Goal: Task Accomplishment & Management: Manage account settings

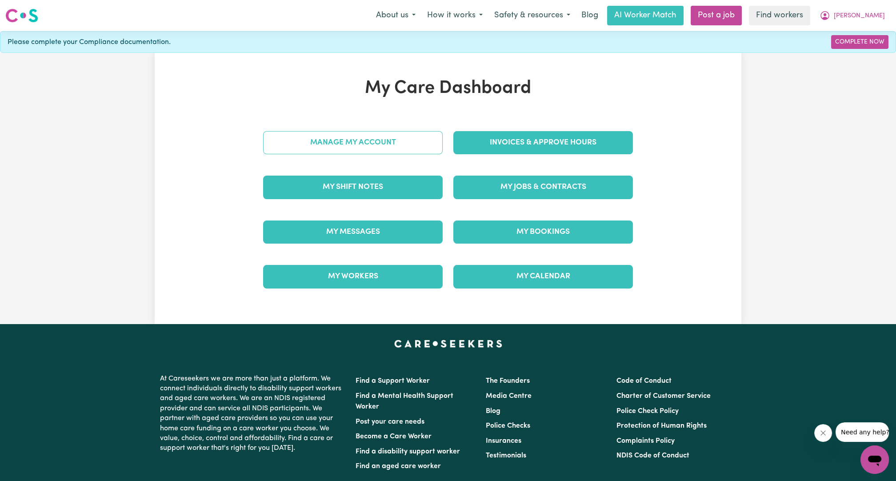
click at [411, 140] on link "Manage My Account" at bounding box center [352, 142] width 179 height 23
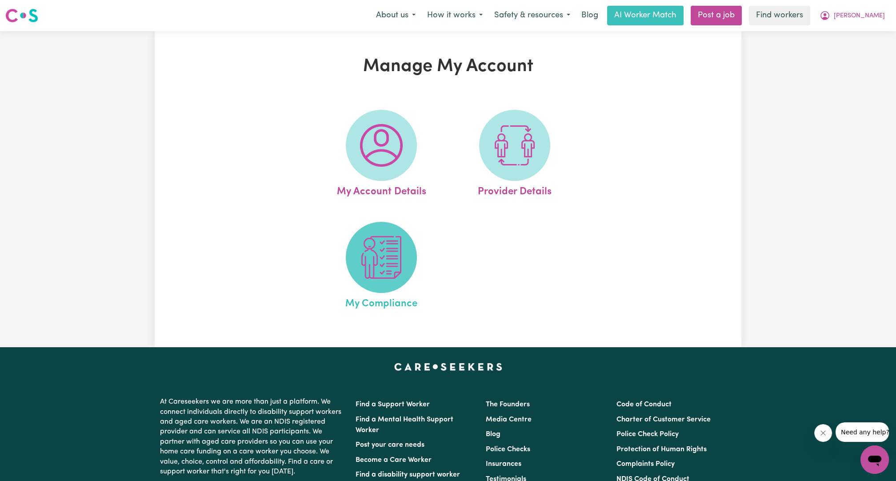
click at [397, 242] on img at bounding box center [381, 257] width 43 height 43
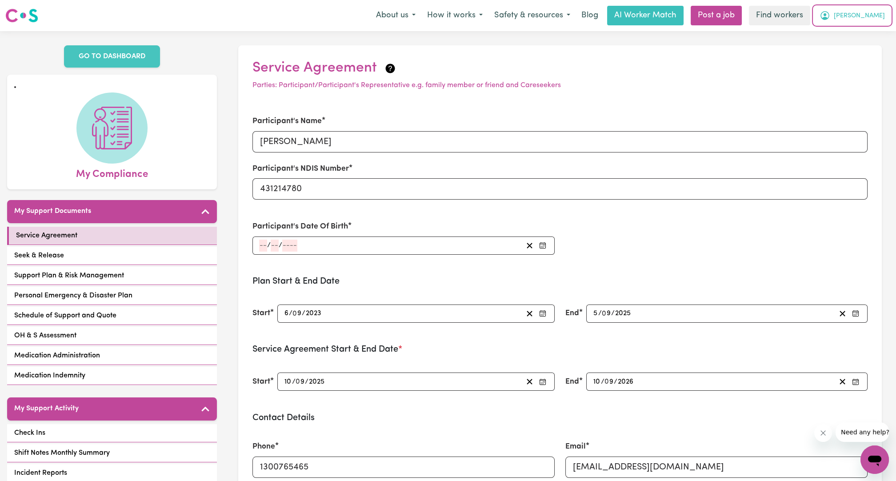
click at [863, 16] on button "[PERSON_NAME]" at bounding box center [851, 15] width 77 height 19
click at [850, 37] on link "My Dashboard" at bounding box center [855, 34] width 70 height 17
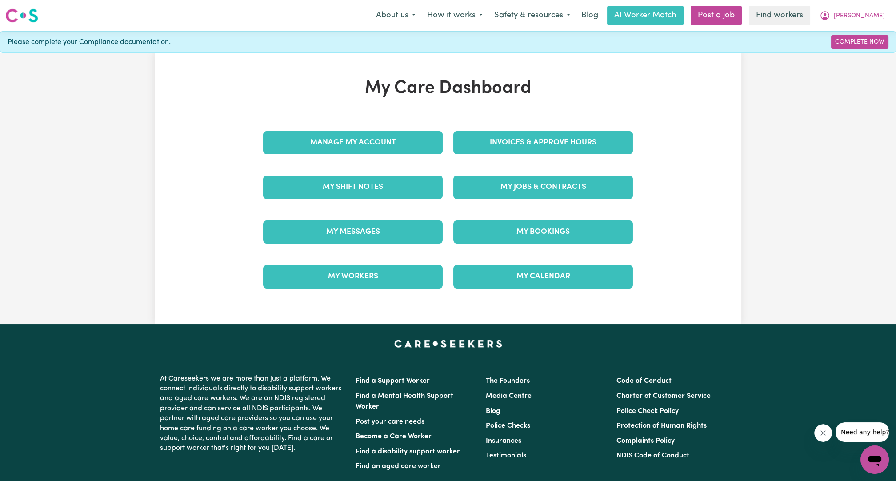
click at [803, 111] on div "My Care Dashboard Manage My Account Invoices & Approve Hours My Shift Notes My …" at bounding box center [448, 188] width 896 height 271
click at [830, 12] on icon "My Account" at bounding box center [824, 15] width 11 height 11
click at [853, 44] on link "Logout" at bounding box center [855, 51] width 70 height 17
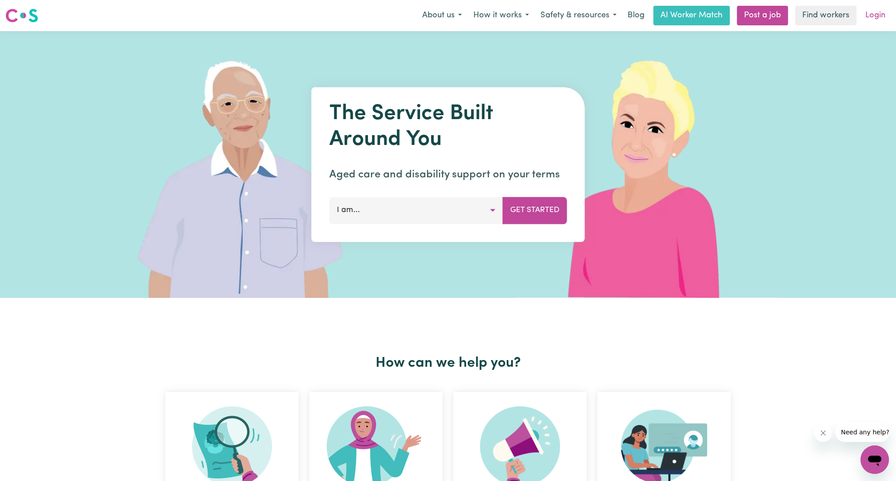
click at [872, 20] on link "Login" at bounding box center [875, 16] width 31 height 20
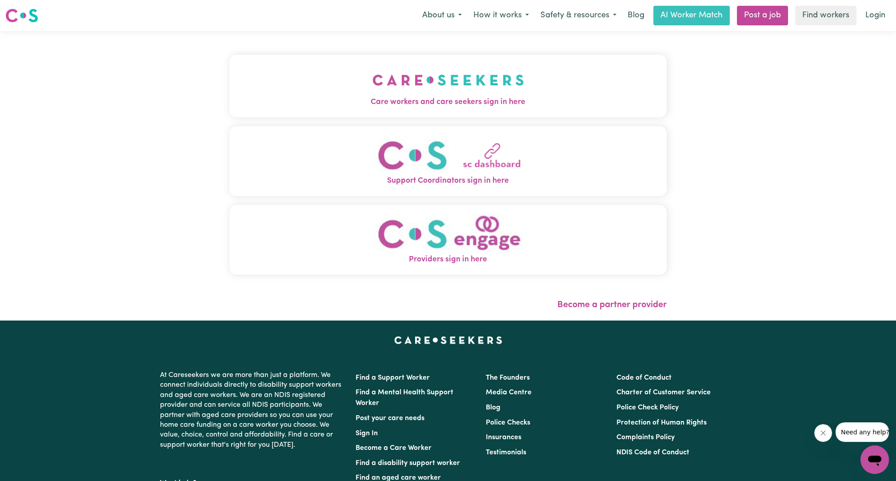
click at [327, 55] on button "Care workers and care seekers sign in here" at bounding box center [447, 86] width 437 height 62
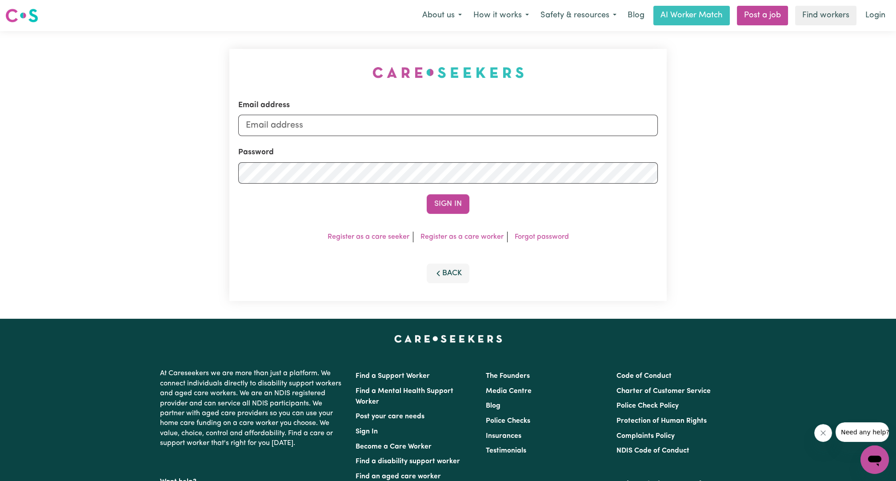
click at [328, 100] on div "Email address Password Sign In Register as a care seeker Register as a care wor…" at bounding box center [448, 174] width 448 height 287
click at [354, 119] on input "Email address" at bounding box center [447, 125] width 419 height 21
drag, startPoint x: 292, startPoint y: 128, endPoint x: 519, endPoint y: 144, distance: 228.0
click at [516, 146] on form "Email address [EMAIL_ADDRESS][PERSON_NAME][DOMAIN_NAME] Password Sign In" at bounding box center [447, 157] width 419 height 114
type input "[EMAIL_ADDRESS][DOMAIN_NAME]"
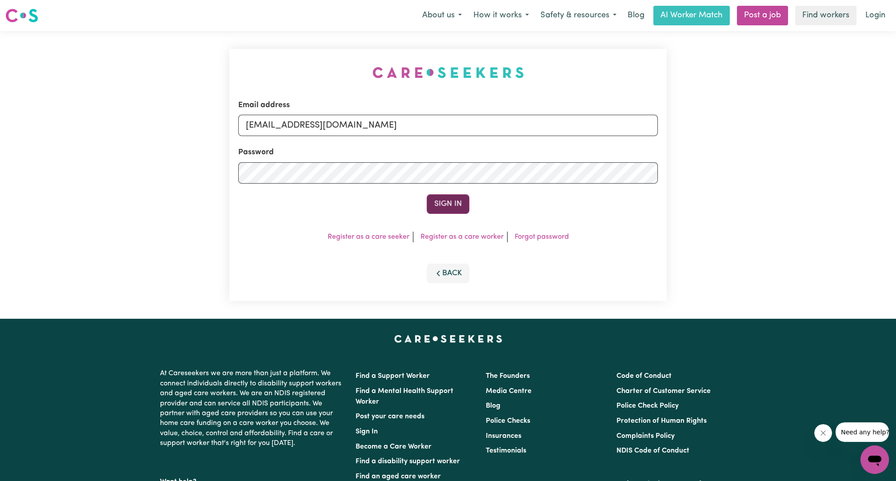
click at [462, 205] on button "Sign In" at bounding box center [447, 204] width 43 height 20
